Goal: Obtain resource: Obtain resource

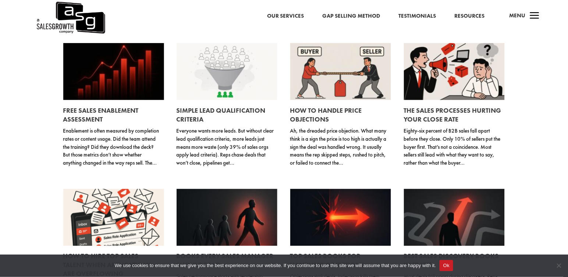
scroll to position [259, 0]
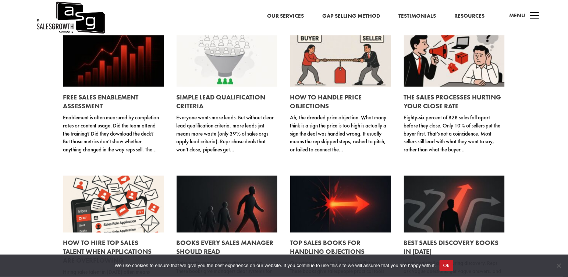
click at [464, 16] on link "Resources" at bounding box center [469, 16] width 30 height 10
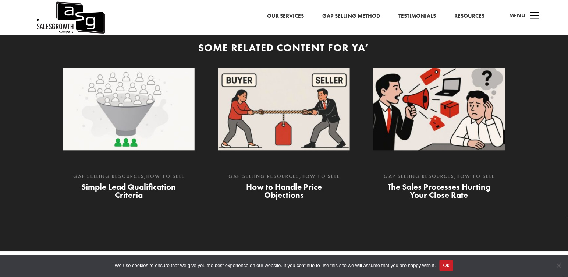
scroll to position [2025, 0]
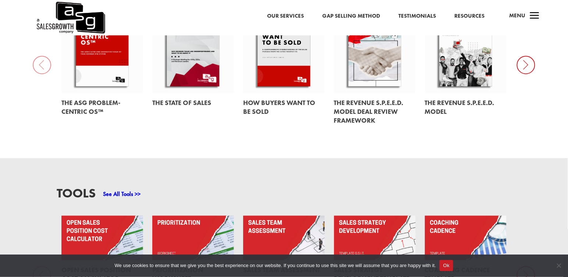
scroll to position [421, 0]
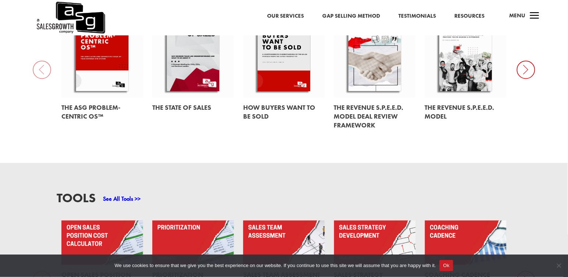
click at [519, 60] on icon at bounding box center [526, 69] width 18 height 18
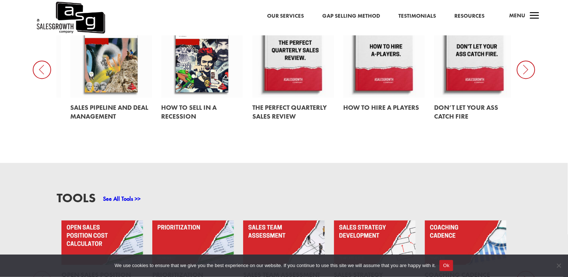
click at [519, 60] on icon at bounding box center [526, 69] width 18 height 18
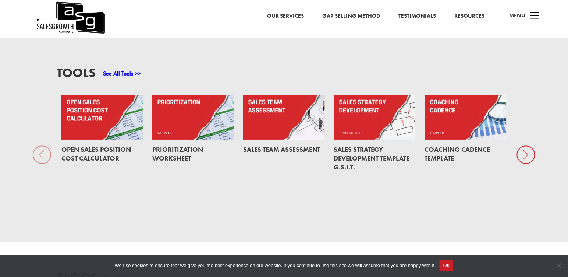
scroll to position [535, 0]
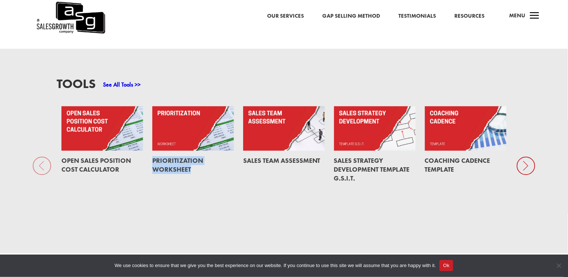
click at [529, 156] on icon at bounding box center [526, 165] width 18 height 18
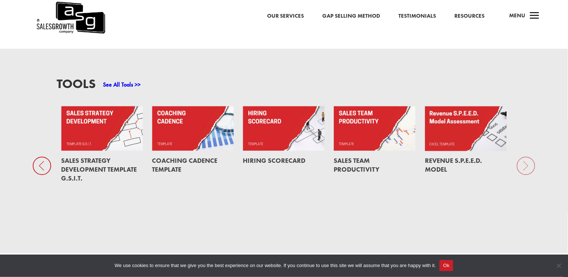
click at [529, 156] on div "Tools See All Tools >> Open Sales Position Cost Calculator Prioritization Works…" at bounding box center [284, 151] width 568 height 204
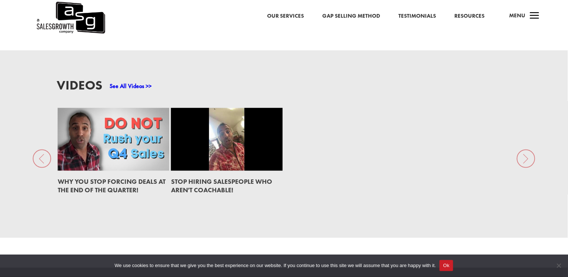
scroll to position [1022, 0]
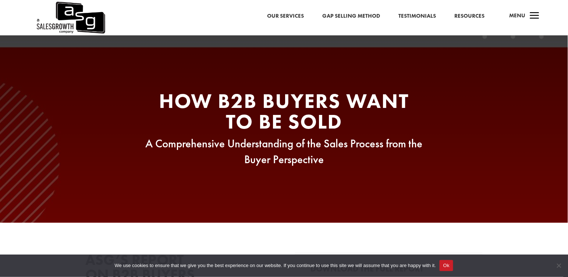
scroll to position [203, 0]
